Goal: Navigation & Orientation: Find specific page/section

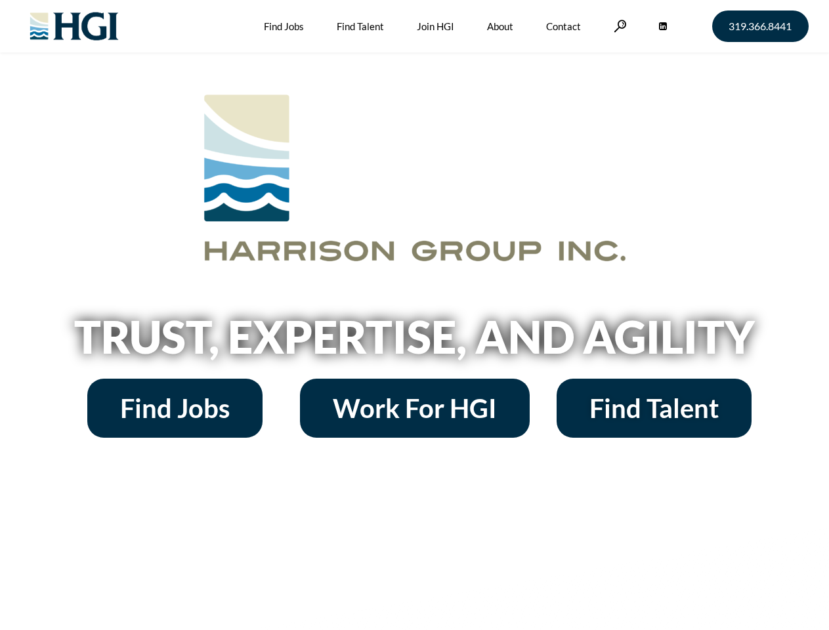
click at [414, 315] on h2 "Trust, Expertise, and Agility" at bounding box center [415, 336] width 748 height 45
click at [618, 26] on link at bounding box center [619, 26] width 13 height 12
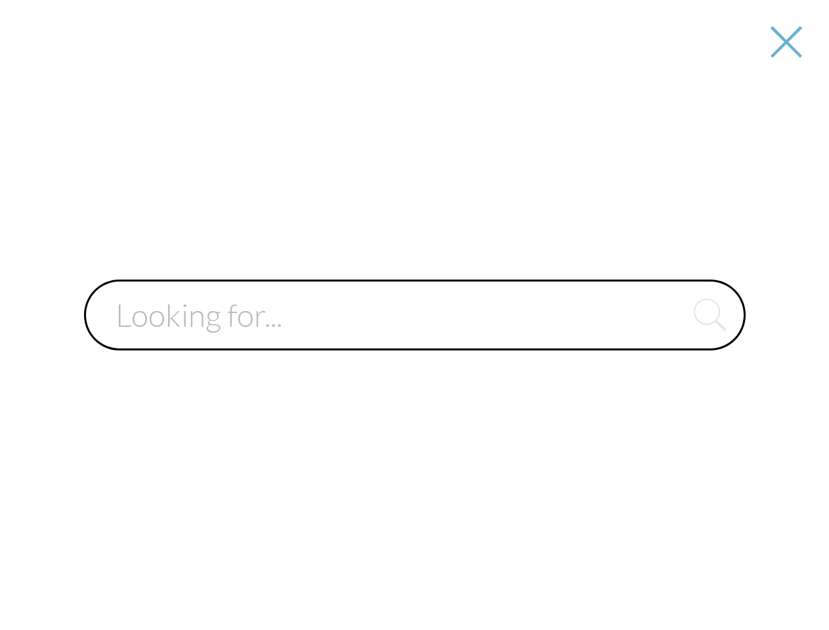
click at [414, 341] on input "text" at bounding box center [414, 314] width 661 height 71
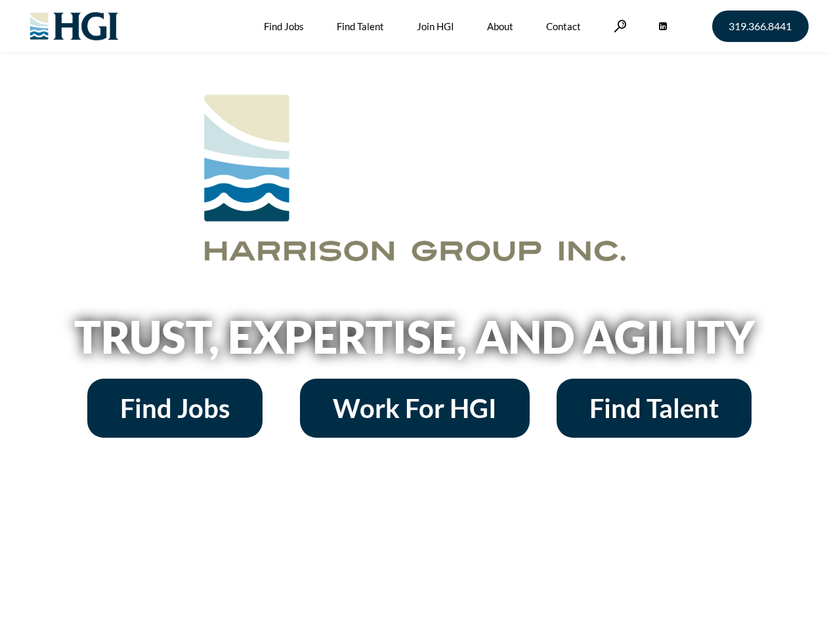
click at [414, 315] on h2 "Trust, Expertise, and Agility" at bounding box center [415, 336] width 748 height 45
click at [618, 26] on link at bounding box center [619, 26] width 13 height 12
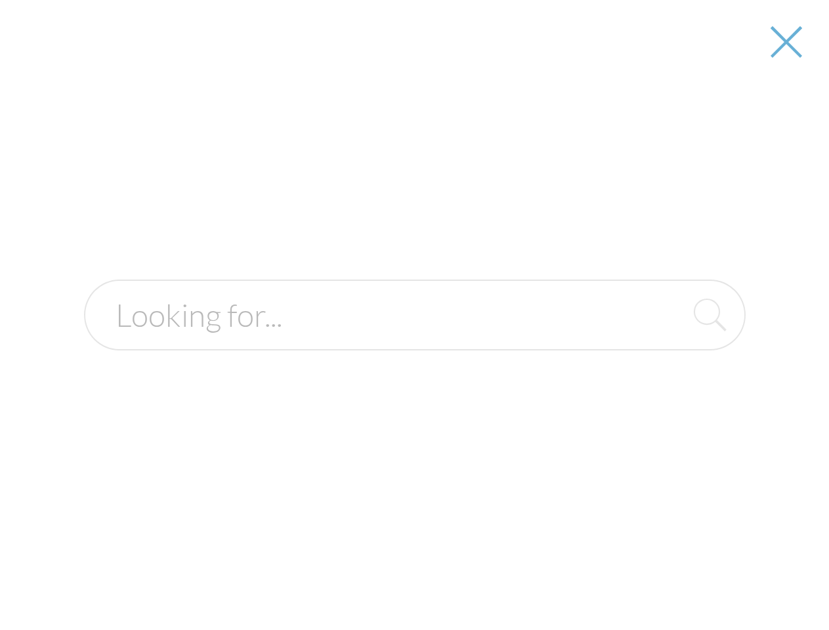
click at [414, 341] on h2 "Trust, Expertise, and Agility" at bounding box center [415, 336] width 748 height 45
